Goal: Register for event/course

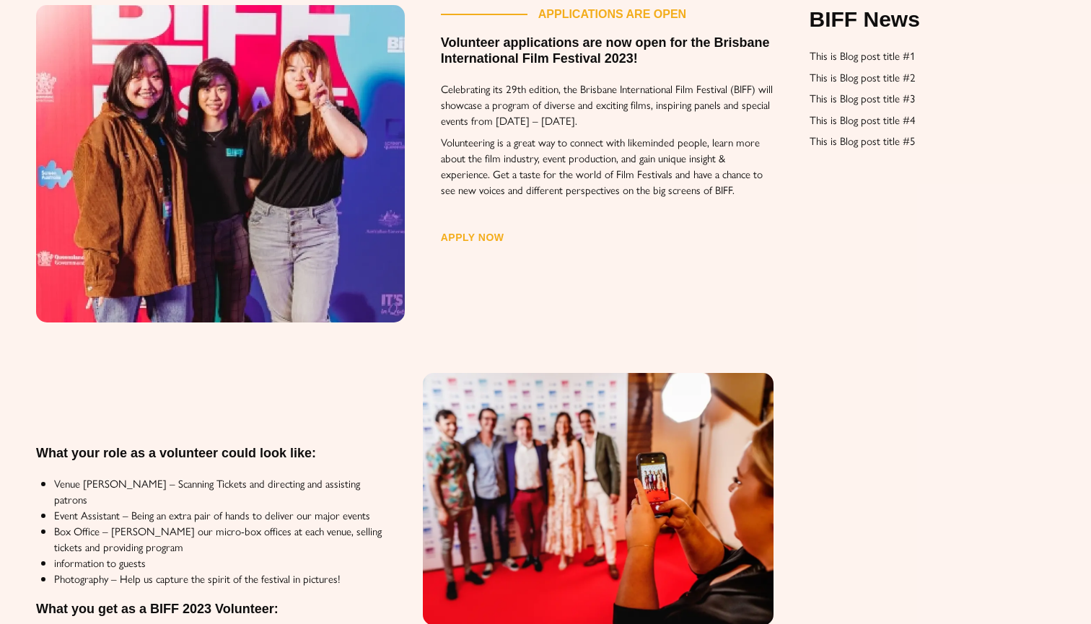
scroll to position [269, 0]
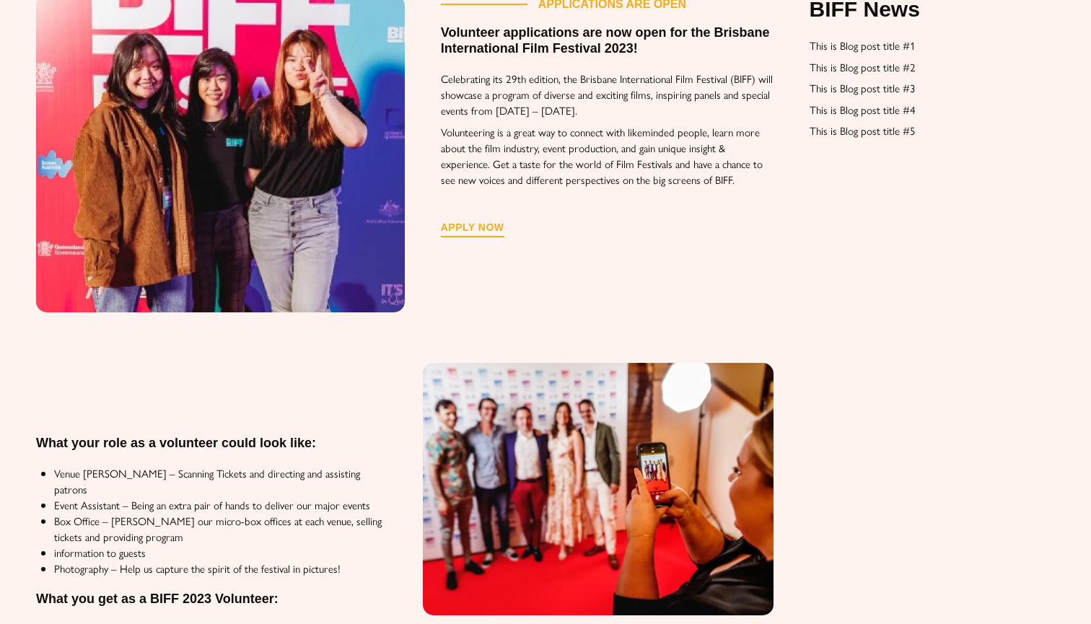
click at [469, 232] on span "Apply now" at bounding box center [473, 227] width 64 height 10
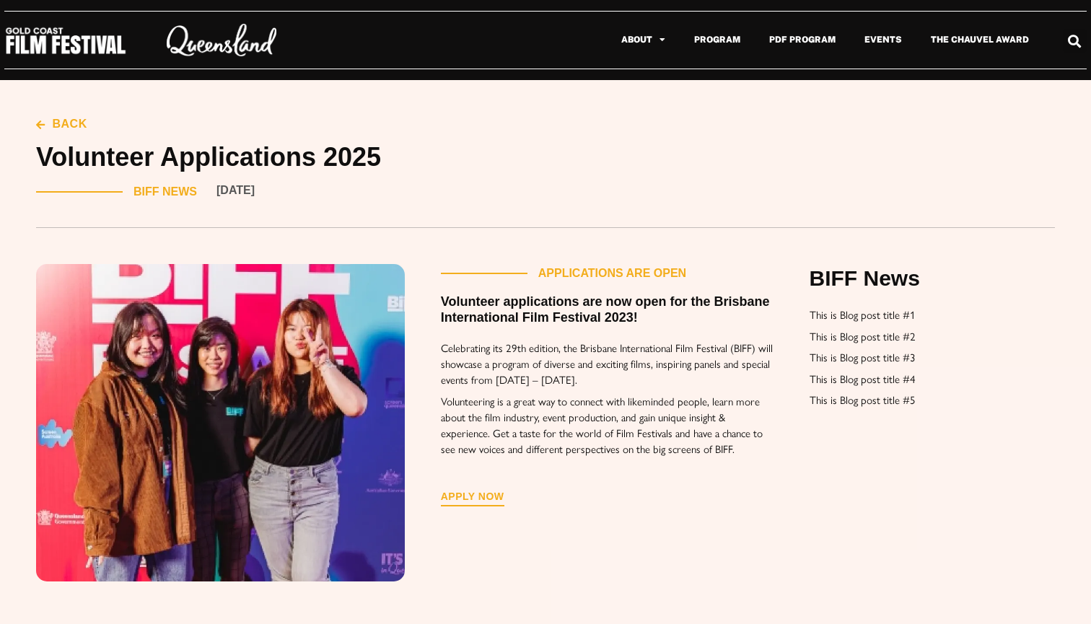
click at [481, 497] on span "Apply now" at bounding box center [473, 497] width 64 height 10
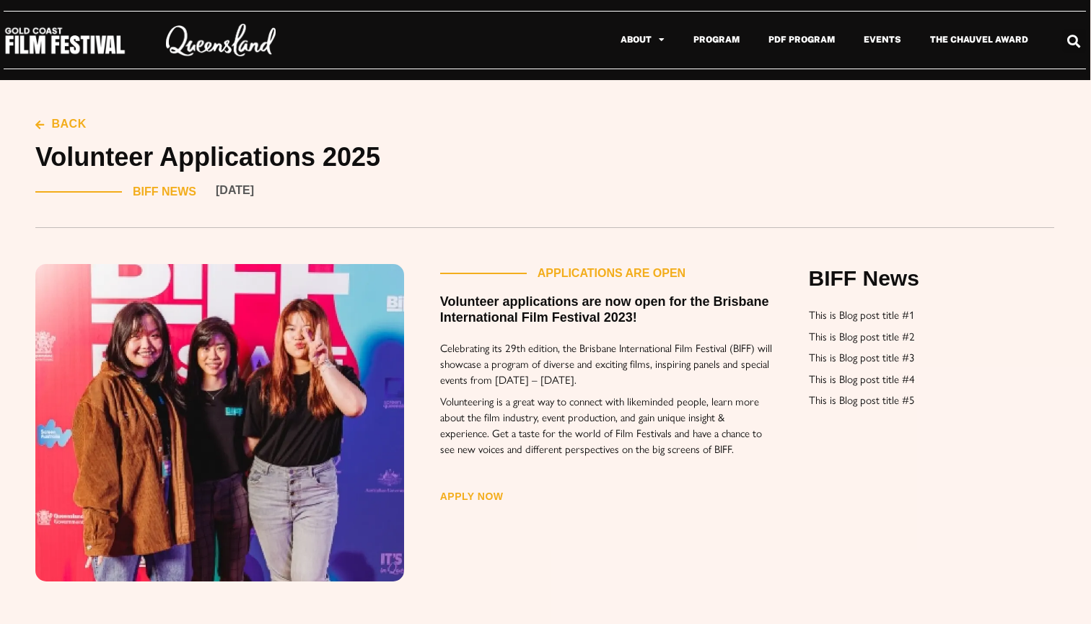
click at [477, 491] on div "Apply now" at bounding box center [606, 493] width 333 height 35
click at [484, 502] on span "Apply now" at bounding box center [472, 497] width 64 height 10
click at [484, 502] on span "Apply now" at bounding box center [473, 497] width 64 height 10
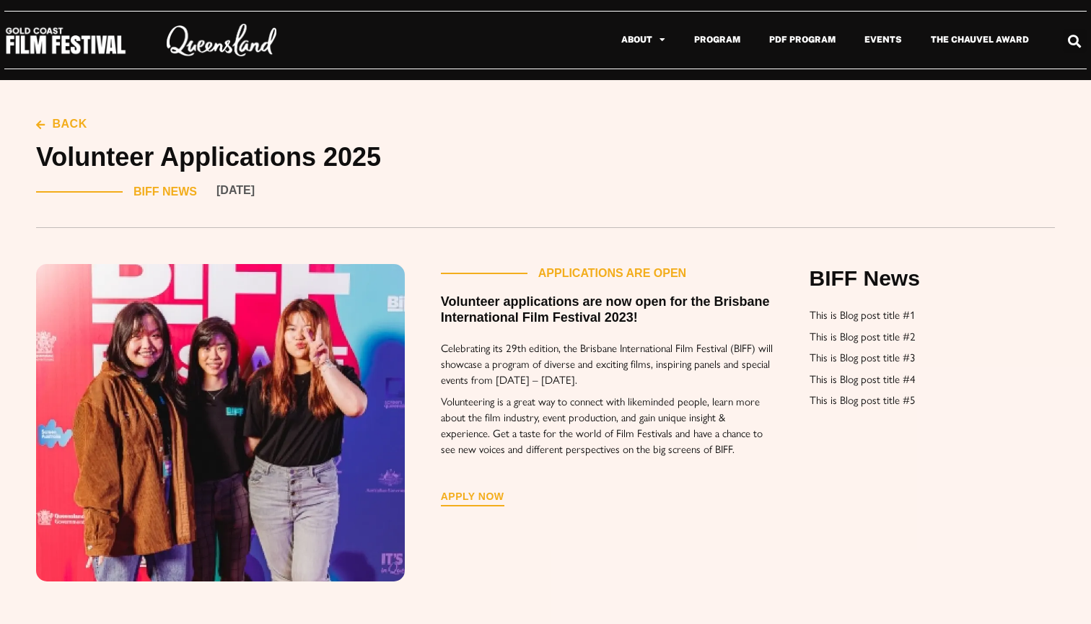
click at [484, 502] on span "Apply now" at bounding box center [473, 497] width 64 height 10
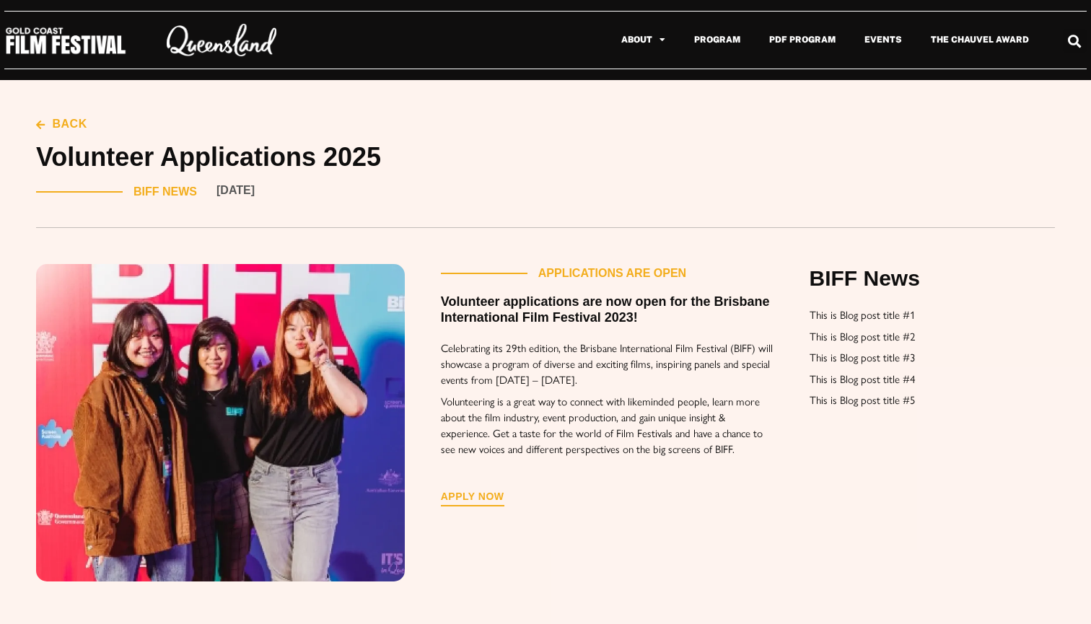
click at [484, 502] on span "Apply now" at bounding box center [473, 497] width 64 height 10
